Goal: Information Seeking & Learning: Learn about a topic

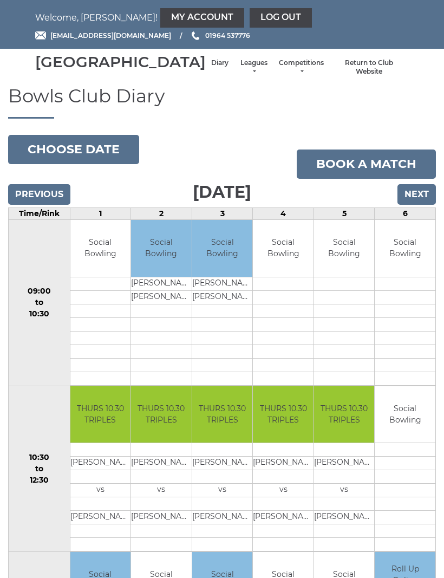
click at [239, 74] on link "Leagues" at bounding box center [253, 67] width 29 height 18
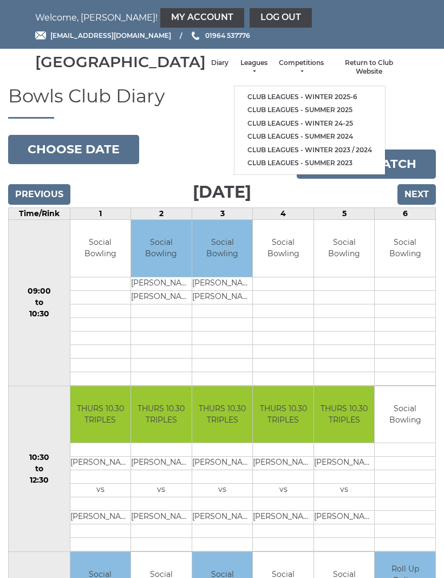
click at [304, 101] on link "Club leagues - Winter 2025-6" at bounding box center [310, 97] width 151 height 14
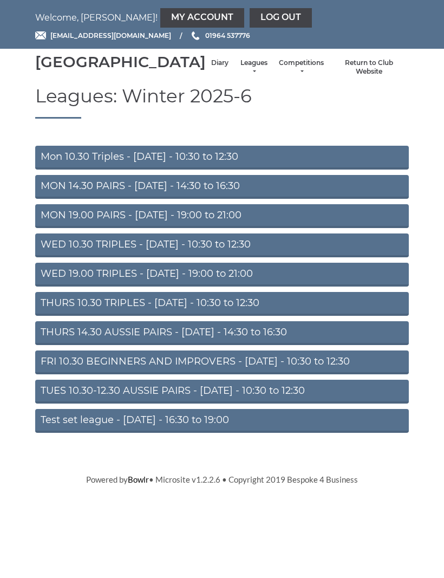
click at [254, 404] on link "TUES 10.30-12.30 AUSSIE PAIRS - [DATE] - 10:30 to 12:30" at bounding box center [222, 392] width 374 height 24
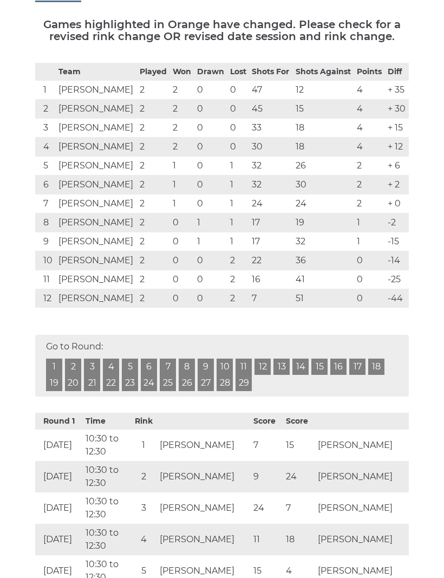
scroll to position [155, 0]
